Goal: Check status

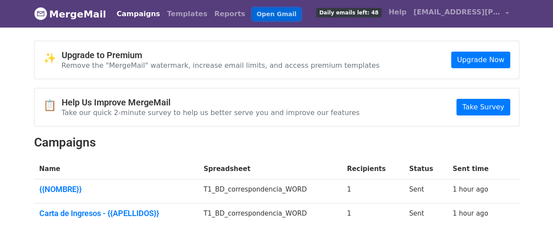
click at [252, 13] on link "Open Gmail" at bounding box center [276, 14] width 48 height 13
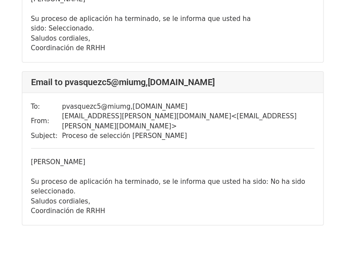
scroll to position [156, 0]
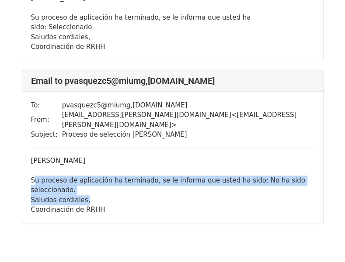
drag, startPoint x: 39, startPoint y: 152, endPoint x: 111, endPoint y: 162, distance: 72.8
click at [111, 162] on div "Estimada María Su proceso de aplicación ha terminado, se le informa que usted h…" at bounding box center [172, 185] width 283 height 59
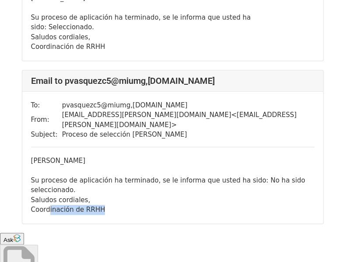
drag, startPoint x: 68, startPoint y: 169, endPoint x: 108, endPoint y: 171, distance: 39.8
click at [105, 205] on div "Coordinación de RRHH" at bounding box center [172, 210] width 283 height 10
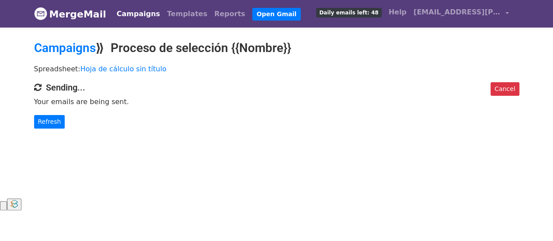
drag, startPoint x: 75, startPoint y: 99, endPoint x: 123, endPoint y: 99, distance: 48.5
click at [123, 99] on p "Your emails are being sent." at bounding box center [276, 101] width 485 height 9
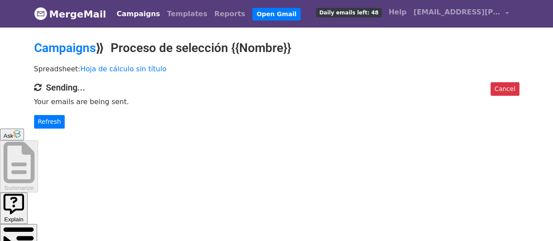
click at [69, 131] on body "MergeMail Campaigns Templates Reports Open Gmail Daily emails left: 48 Help doc…" at bounding box center [276, 178] width 553 height 356
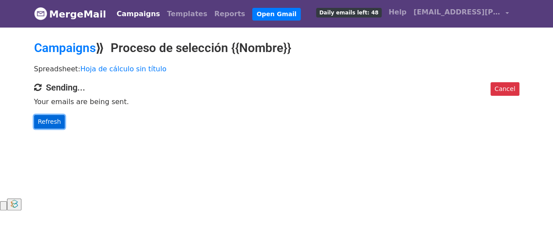
click at [46, 123] on link "Refresh" at bounding box center [49, 122] width 31 height 14
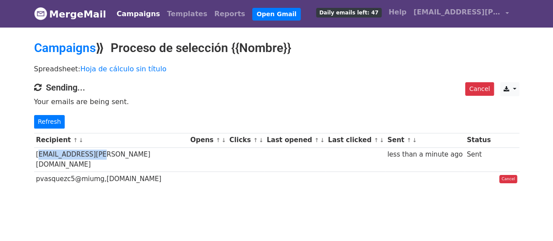
drag, startPoint x: 36, startPoint y: 155, endPoint x: 85, endPoint y: 159, distance: 49.6
click at [94, 156] on td "[EMAIL_ADDRESS][PERSON_NAME][DOMAIN_NAME]" at bounding box center [111, 159] width 154 height 24
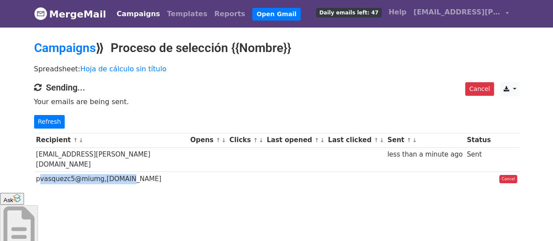
drag, startPoint x: 36, startPoint y: 170, endPoint x: 126, endPoint y: 171, distance: 90.4
click at [126, 172] on td "pvasquezc5@miumg,[DOMAIN_NAME]" at bounding box center [111, 179] width 154 height 14
drag, startPoint x: 75, startPoint y: 152, endPoint x: 88, endPoint y: 151, distance: 13.6
click at [88, 151] on td "[EMAIL_ADDRESS][PERSON_NAME][DOMAIN_NAME]" at bounding box center [111, 159] width 154 height 24
drag, startPoint x: 61, startPoint y: 163, endPoint x: 91, endPoint y: 165, distance: 30.2
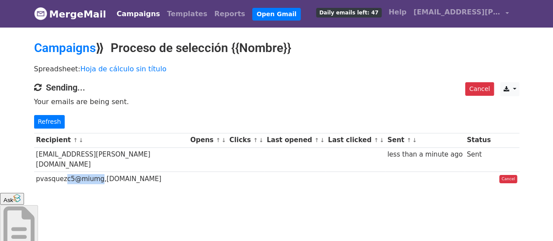
click at [91, 172] on td "pvasquezc5@miumg,[DOMAIN_NAME]" at bounding box center [111, 179] width 154 height 14
click at [464, 172] on td at bounding box center [478, 179] width 28 height 14
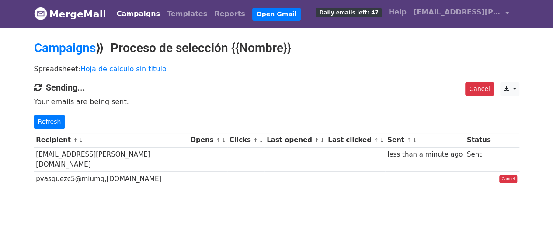
click at [120, 172] on td "pvasquezc5@miumg,[DOMAIN_NAME]" at bounding box center [111, 179] width 154 height 14
click at [47, 157] on td "[EMAIL_ADDRESS][PERSON_NAME][DOMAIN_NAME]" at bounding box center [111, 159] width 154 height 24
drag, startPoint x: 47, startPoint y: 157, endPoint x: 115, endPoint y: 151, distance: 68.4
click at [114, 151] on td "[EMAIL_ADDRESS][PERSON_NAME][DOMAIN_NAME]" at bounding box center [111, 159] width 154 height 24
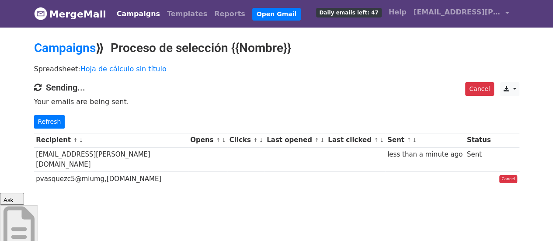
click at [466, 152] on td "Sent" at bounding box center [478, 159] width 28 height 24
click at [469, 172] on td at bounding box center [478, 179] width 28 height 14
